Goal: Transaction & Acquisition: Purchase product/service

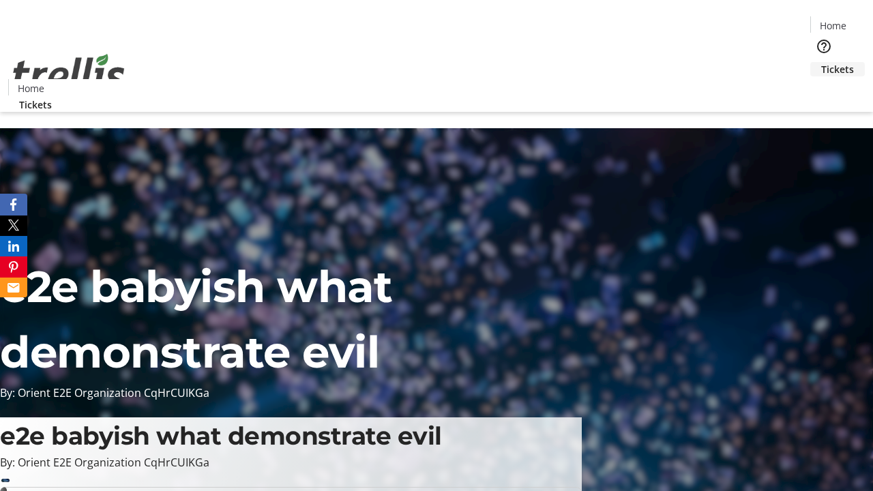
click at [821, 62] on span "Tickets" at bounding box center [837, 69] width 33 height 14
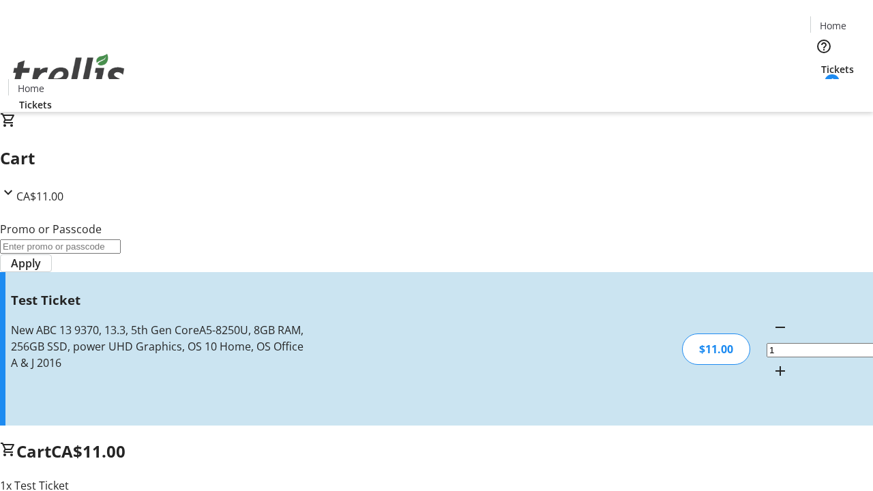
type input "UNLOCK"
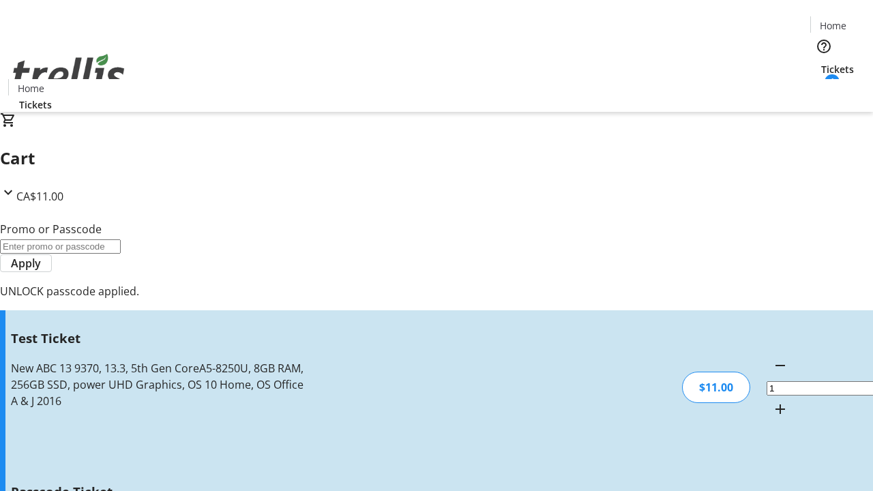
type input "5"
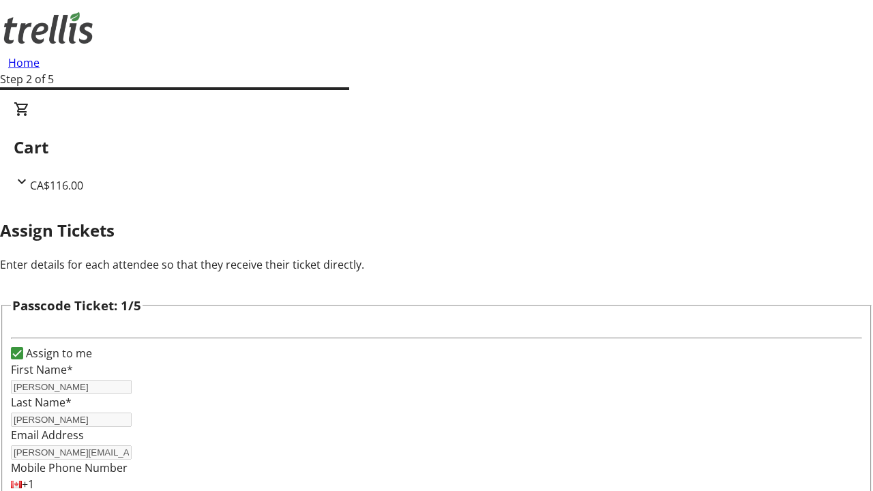
type input "[PERSON_NAME]"
type input "Abby"
type input "Keebler"
type input "[PERSON_NAME]"
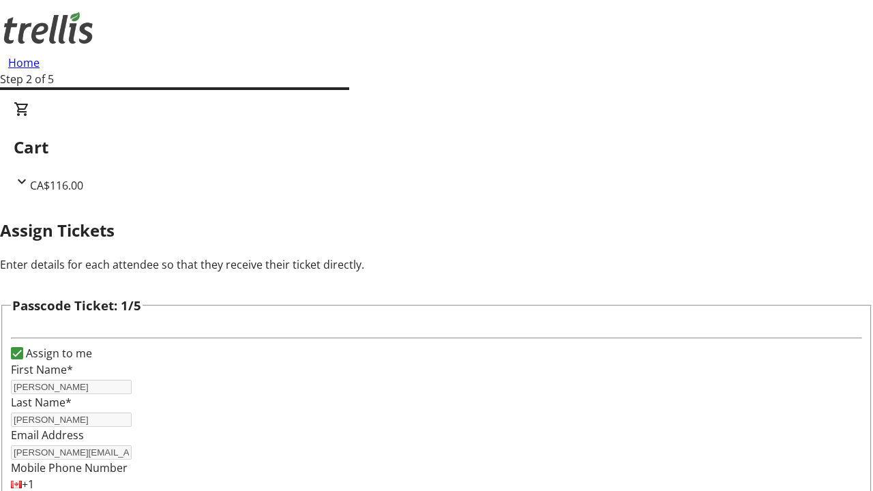
scroll to position [1327, 0]
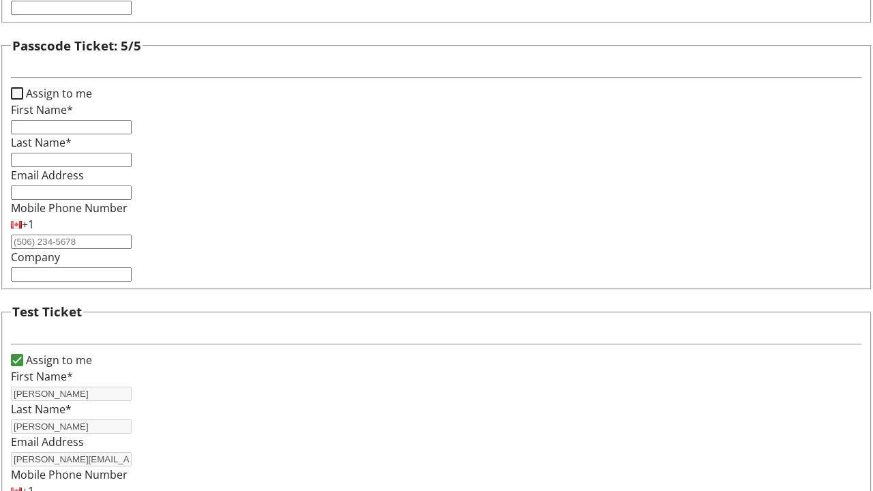
type input "Rice"
click at [23, 100] on input "Assign to me" at bounding box center [17, 93] width 12 height 12
checkbox input "true"
type input "[PERSON_NAME]"
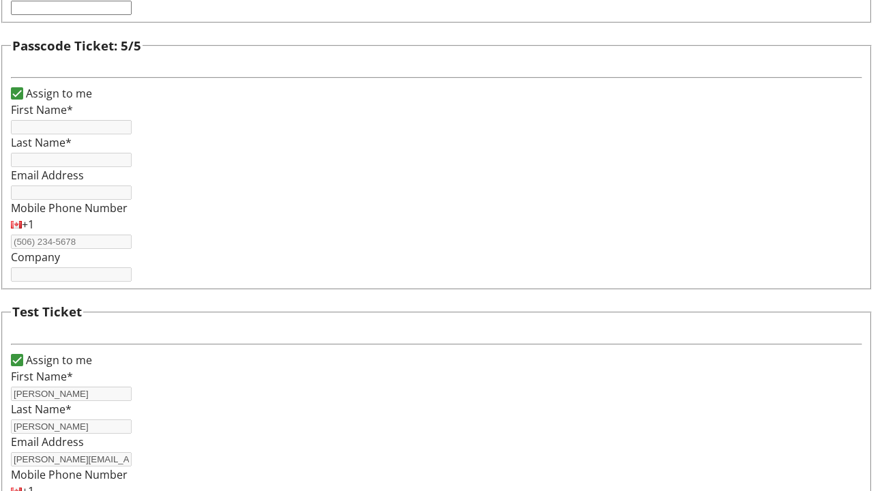
type input "[PERSON_NAME]"
type input "[PERSON_NAME][EMAIL_ADDRESS][DOMAIN_NAME]"
